Goal: Navigation & Orientation: Find specific page/section

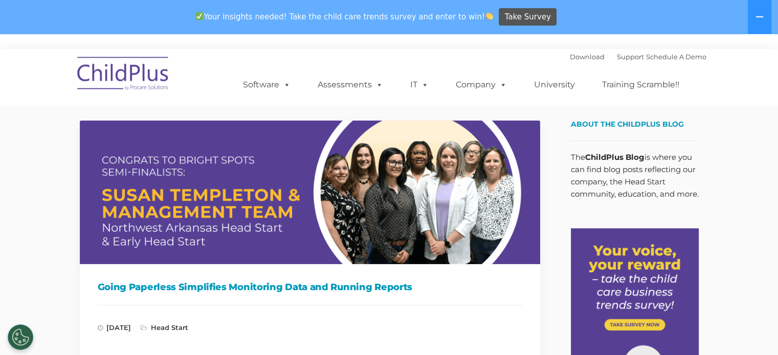
click at [462, 121] on img at bounding box center [310, 193] width 460 height 144
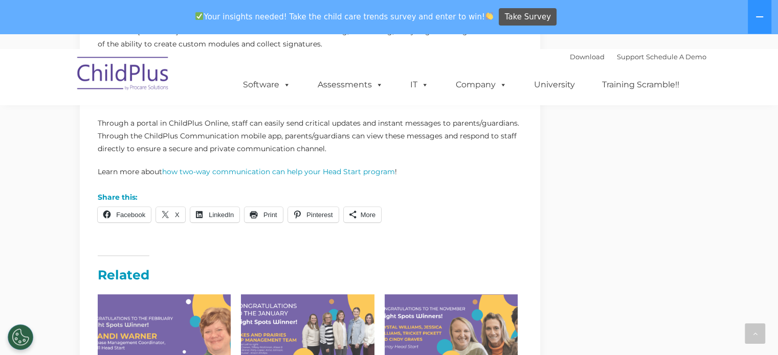
scroll to position [791, 0]
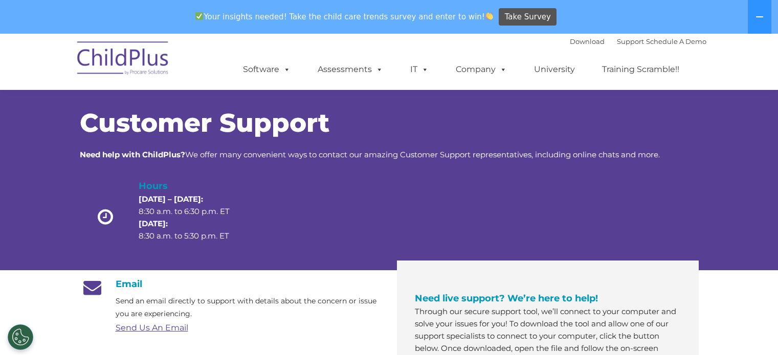
scroll to position [79, 0]
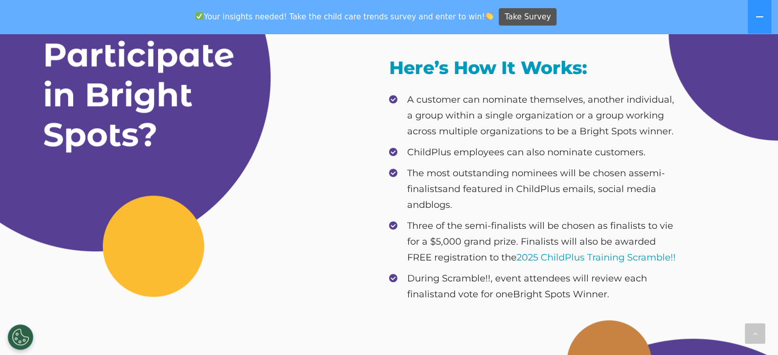
scroll to position [496, 0]
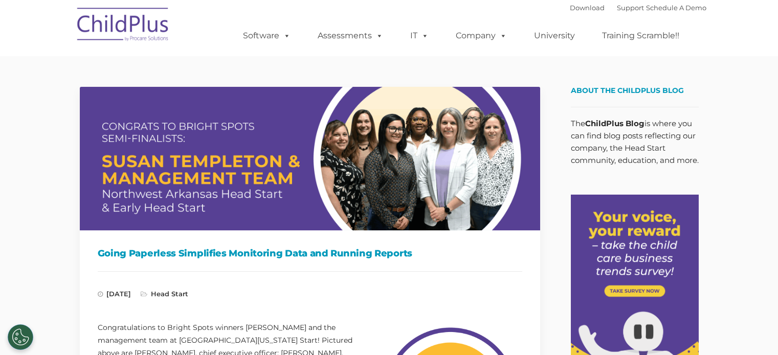
type input ""
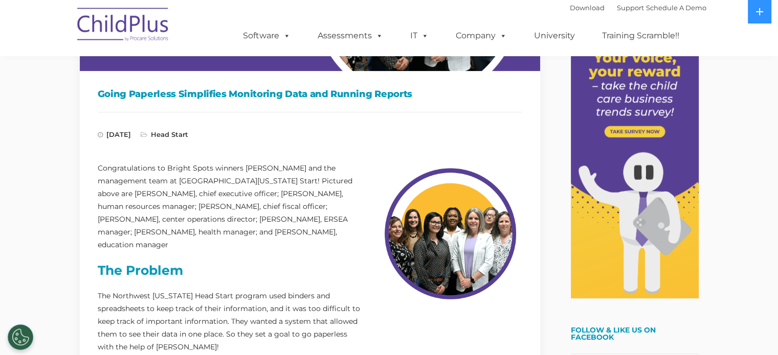
scroll to position [178, 0]
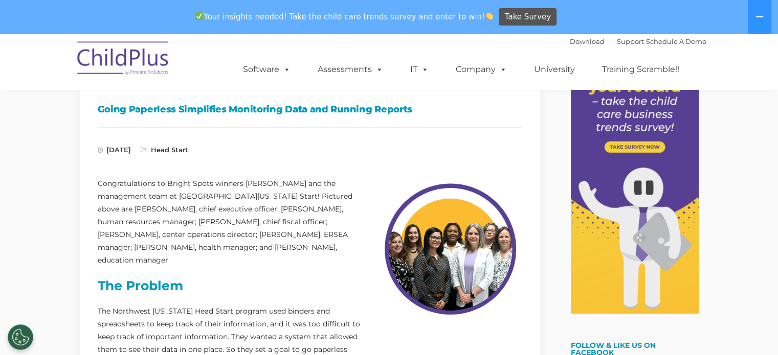
click at [712, 75] on nav "Download Support | Schedule A Demo  MENU MENU Software ChildPlus: The original…" at bounding box center [389, 62] width 778 height 56
